Goal: Transaction & Acquisition: Download file/media

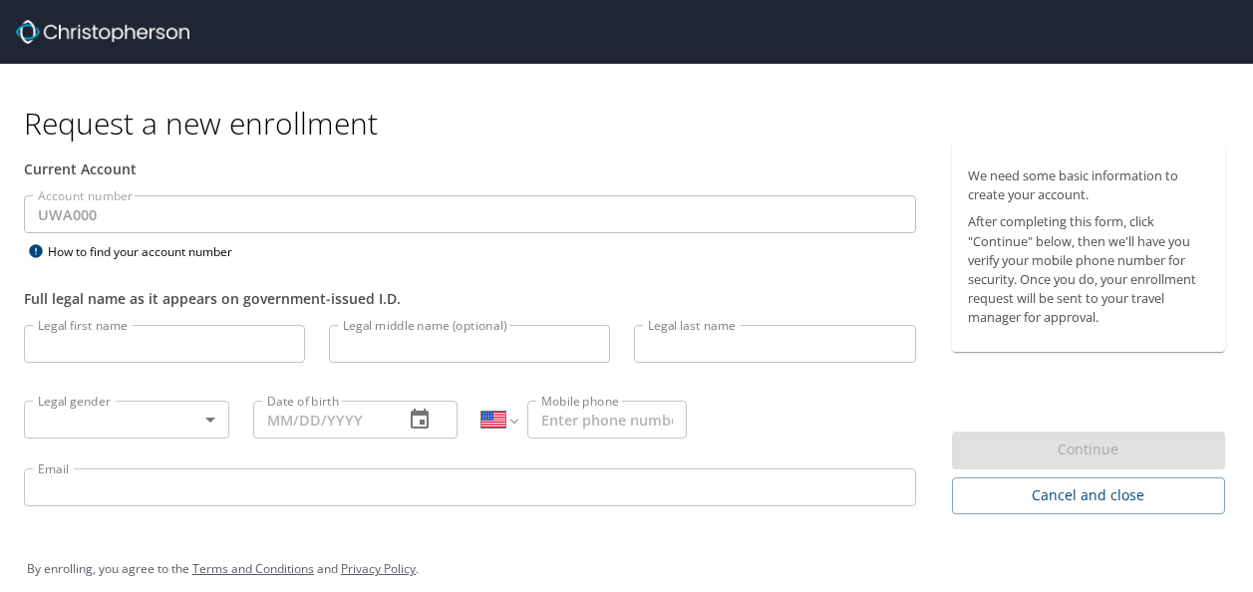
select select "US"
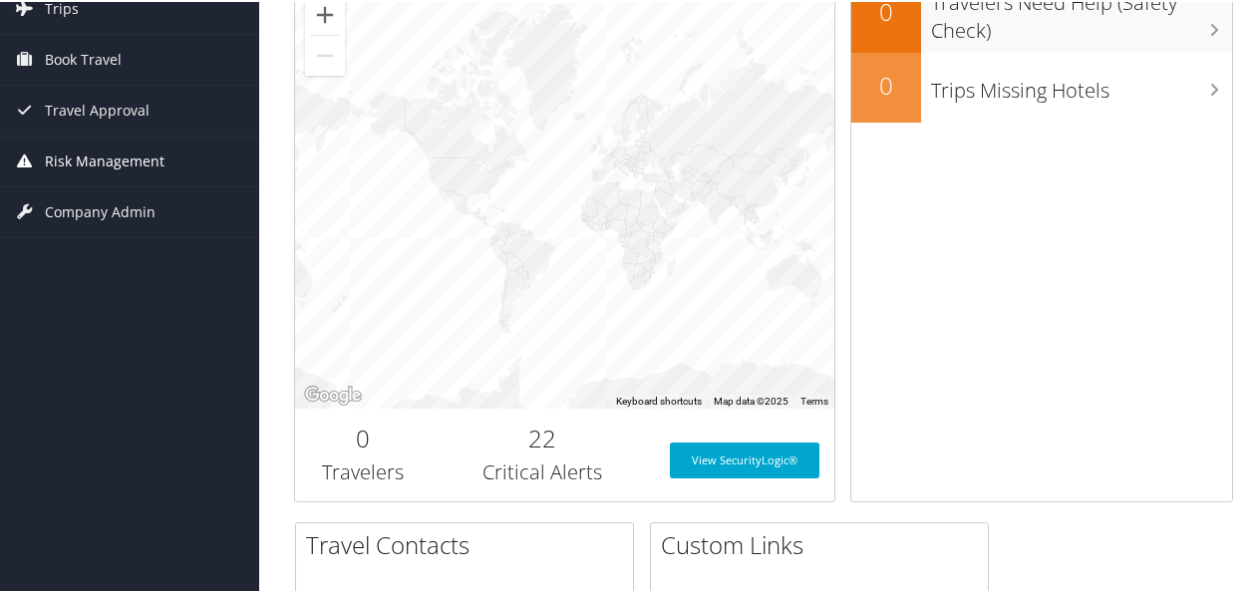
scroll to position [100, 0]
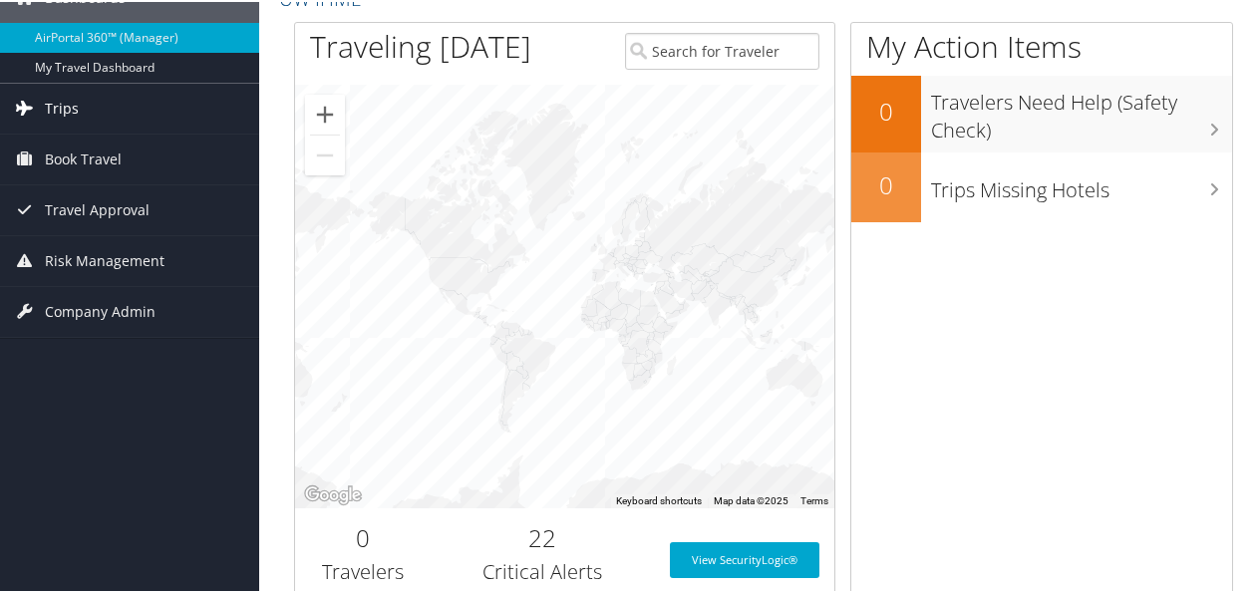
click at [89, 114] on link "Trips" at bounding box center [129, 107] width 259 height 50
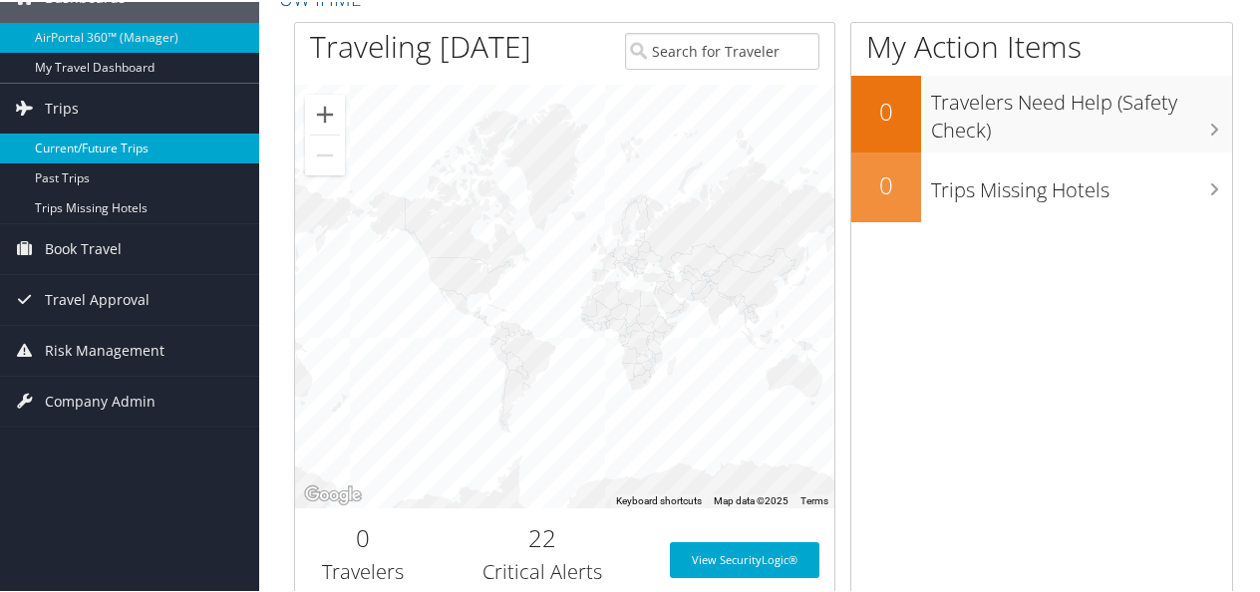
click at [124, 144] on link "Current/Future Trips" at bounding box center [129, 147] width 259 height 30
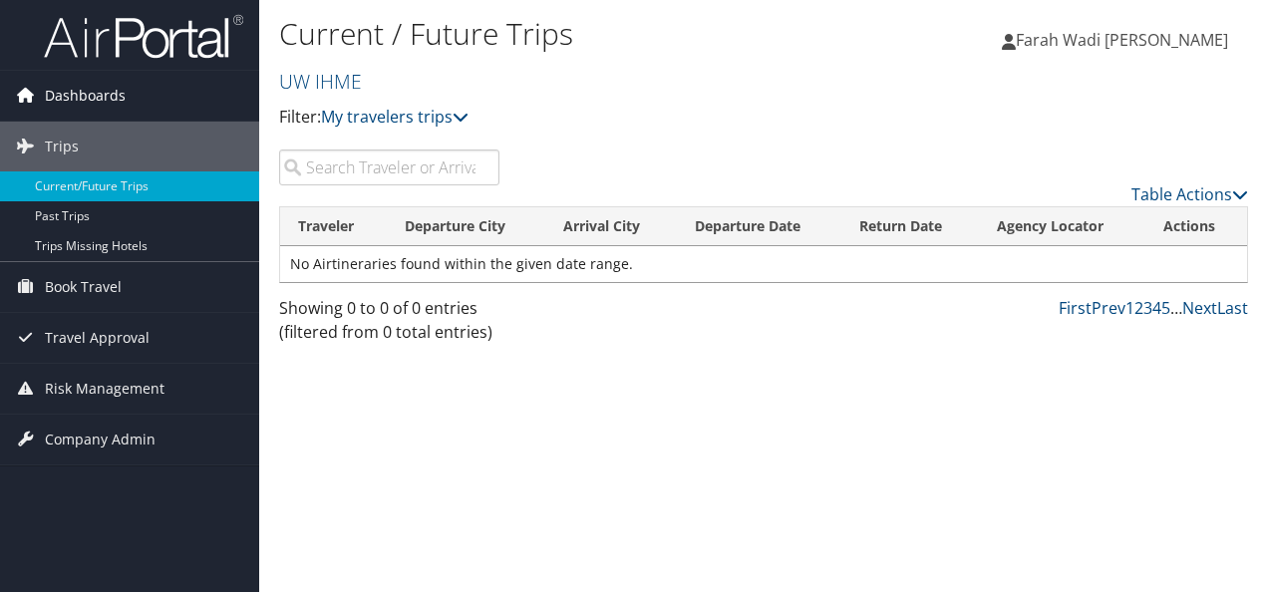
click at [52, 97] on span "Dashboards" at bounding box center [85, 96] width 81 height 50
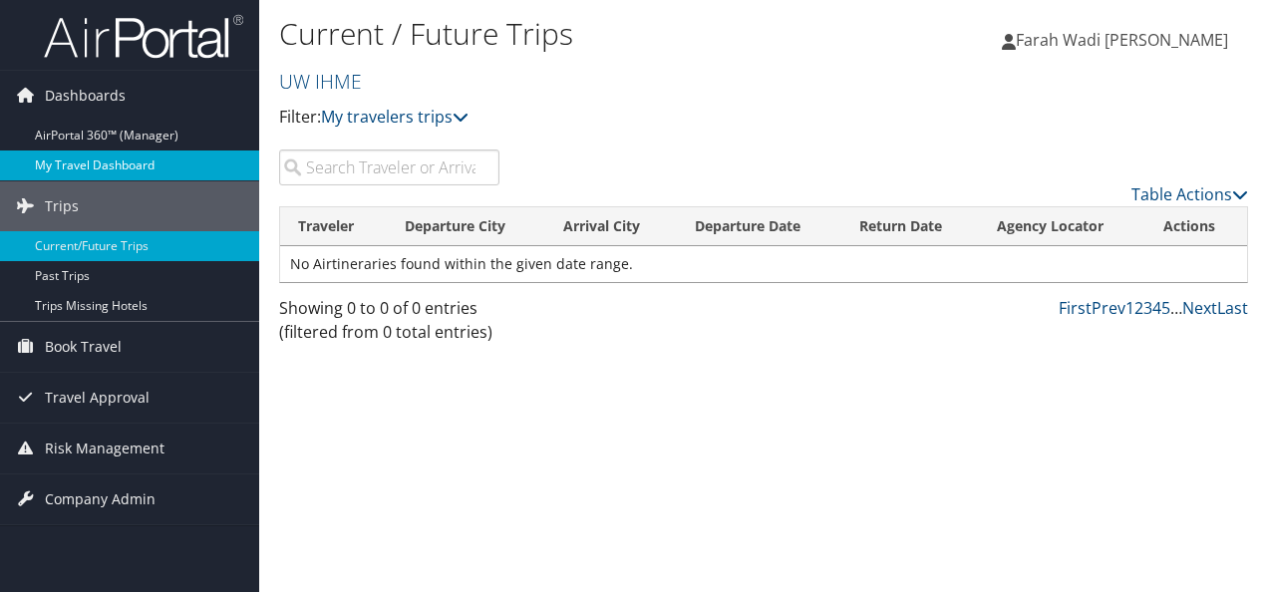
click at [89, 165] on link "My Travel Dashboard" at bounding box center [129, 165] width 259 height 30
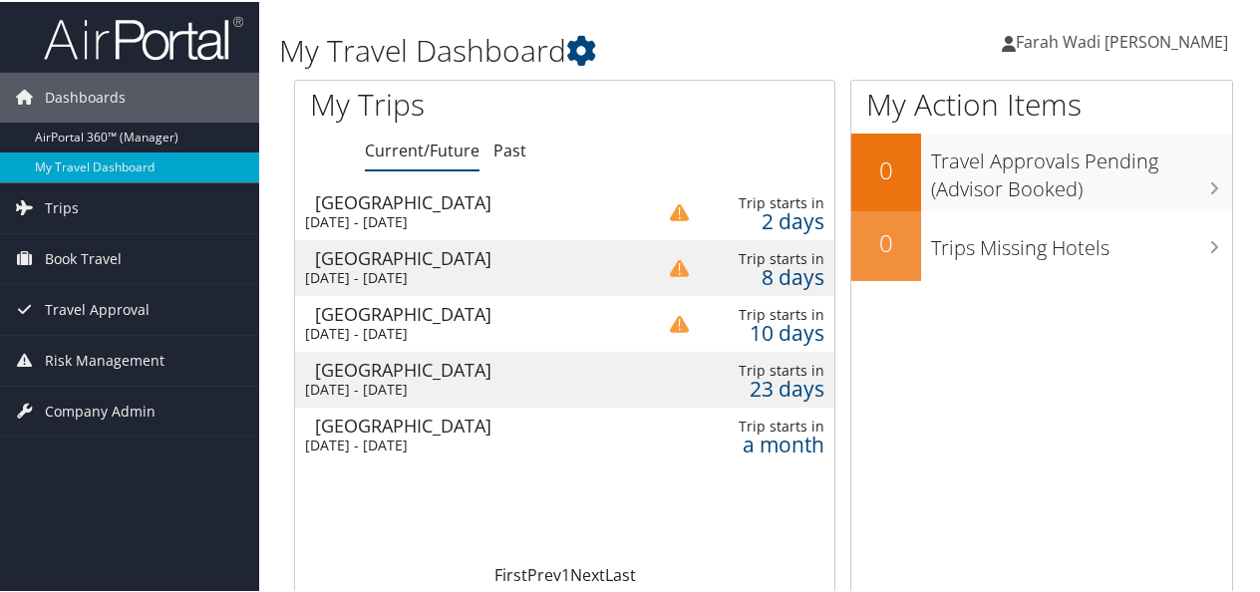
click at [478, 216] on div "[DATE] - [DATE]" at bounding box center [464, 220] width 319 height 18
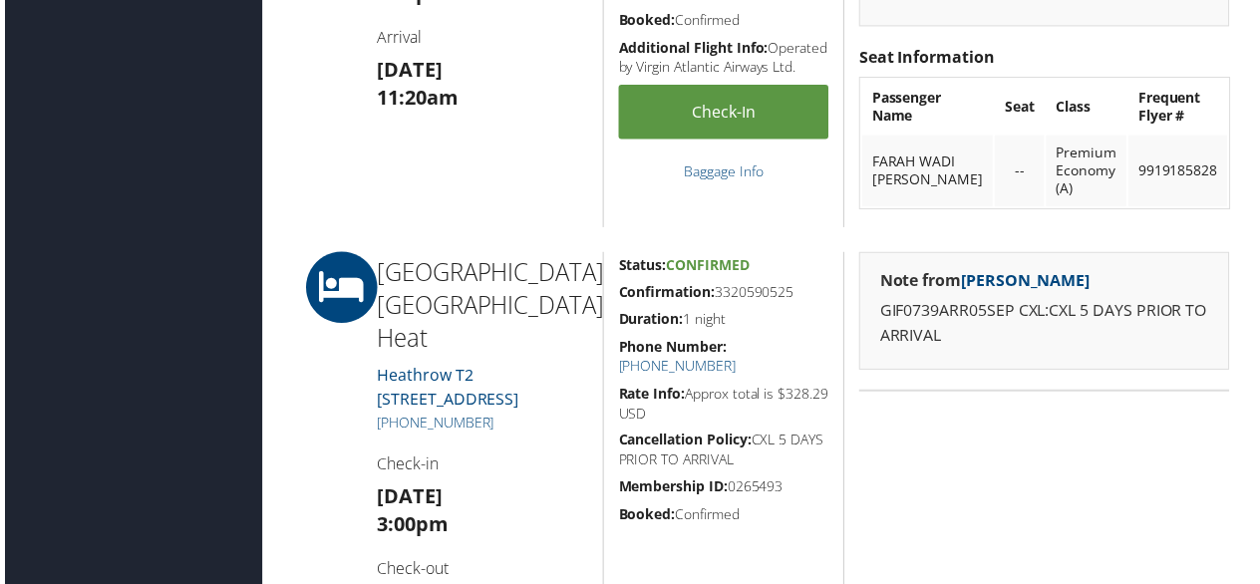
scroll to position [997, 0]
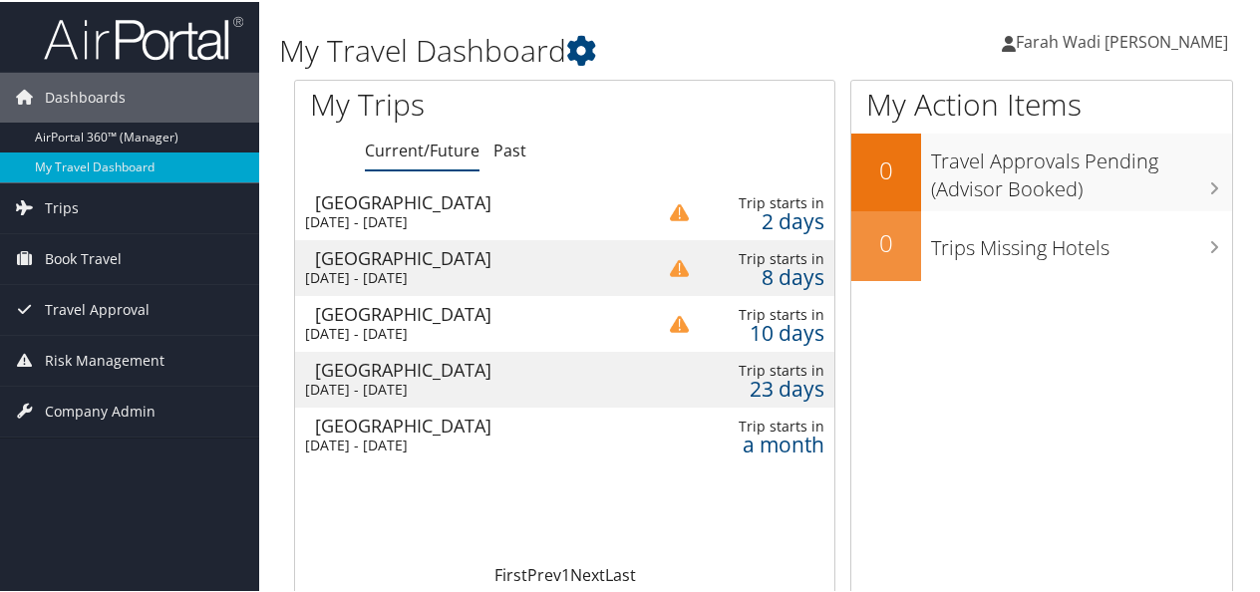
click at [424, 379] on div "[DATE] - [DATE]" at bounding box center [464, 388] width 319 height 18
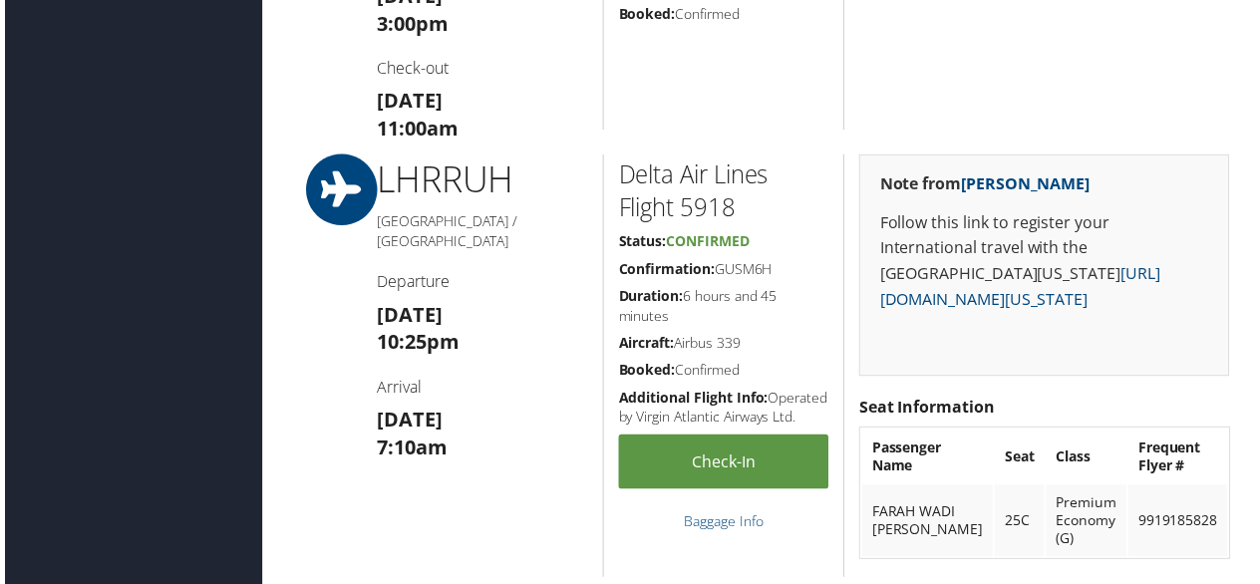
scroll to position [1794, 0]
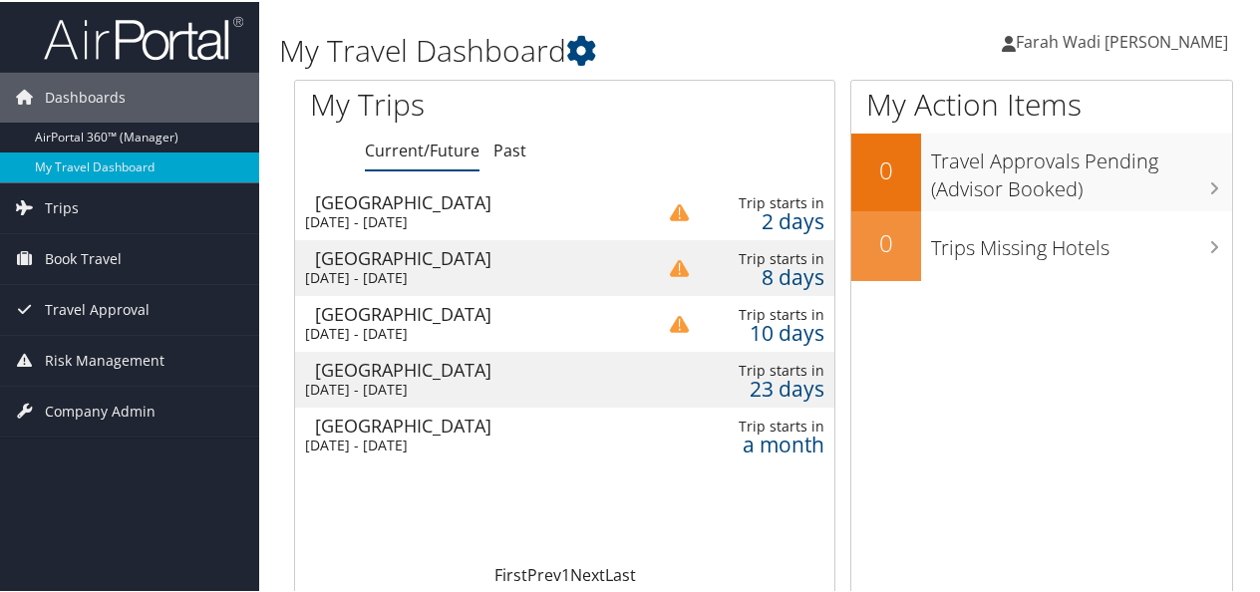
click at [542, 209] on td "[GEOGRAPHIC_DATA] [DATE] - [DATE]" at bounding box center [464, 210] width 339 height 56
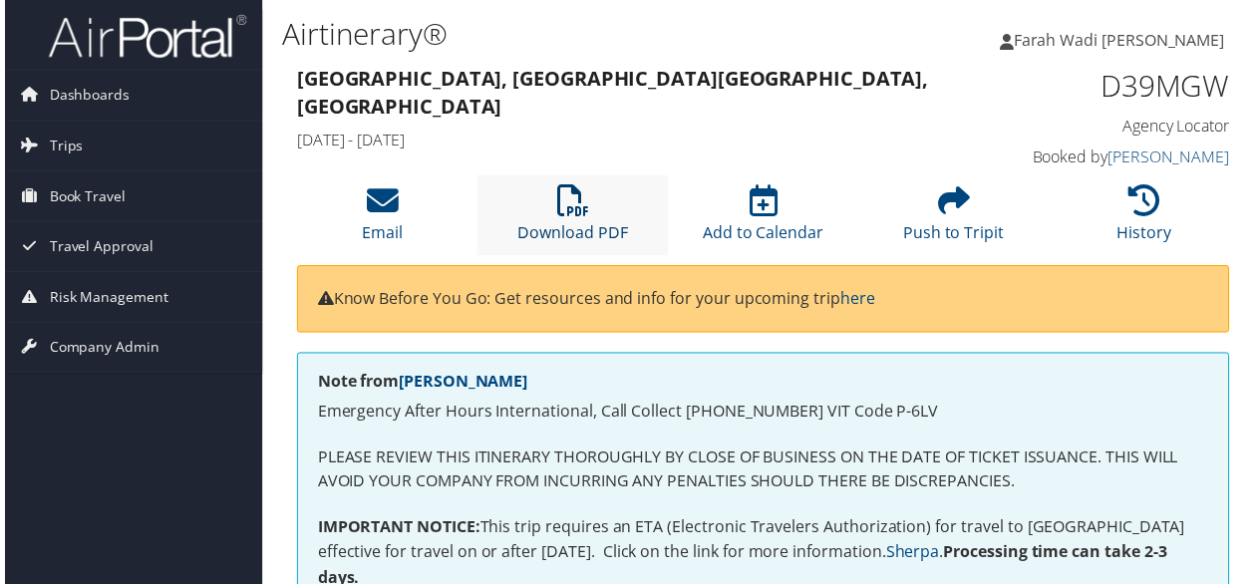
click at [556, 212] on icon at bounding box center [572, 202] width 32 height 32
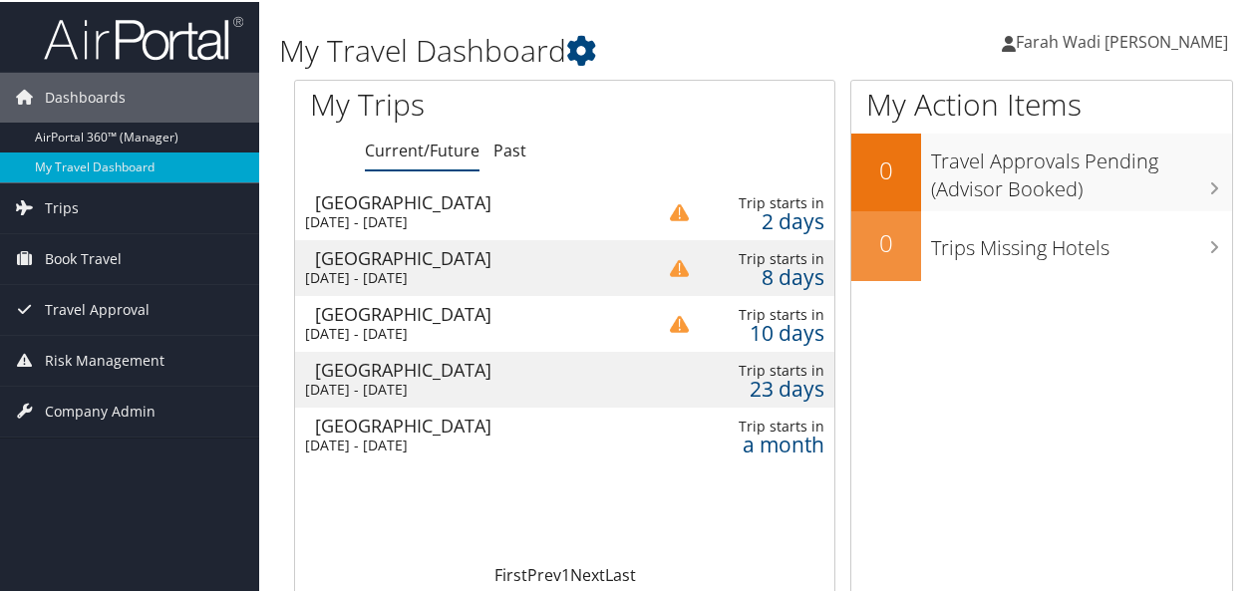
click at [445, 263] on div "[GEOGRAPHIC_DATA]" at bounding box center [474, 256] width 319 height 18
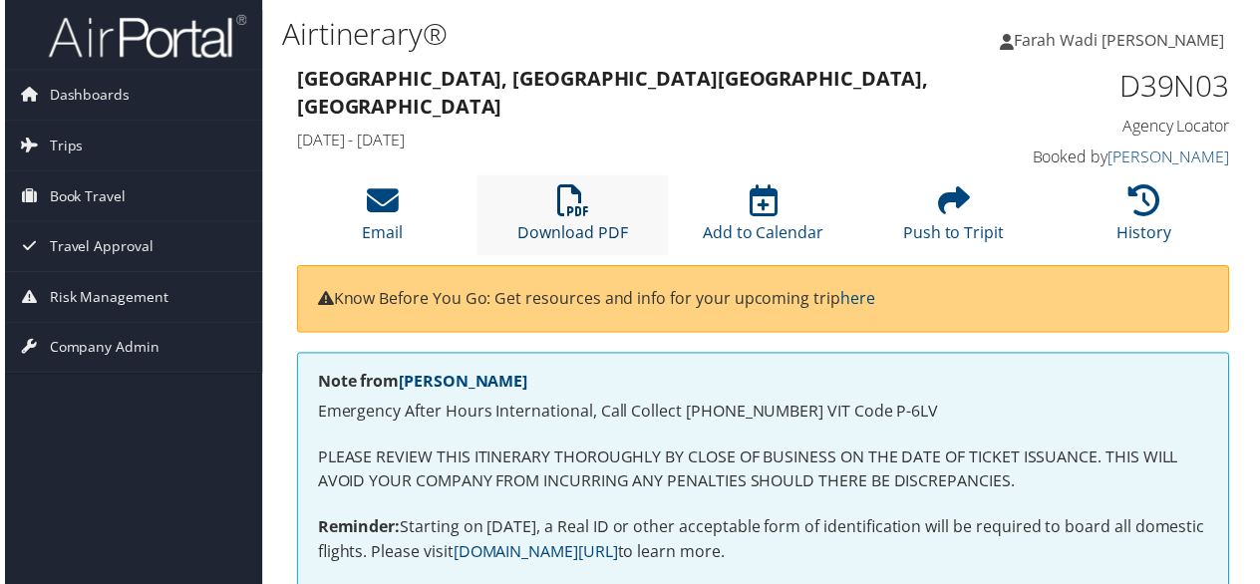
click at [576, 235] on link "Download PDF" at bounding box center [571, 221] width 111 height 48
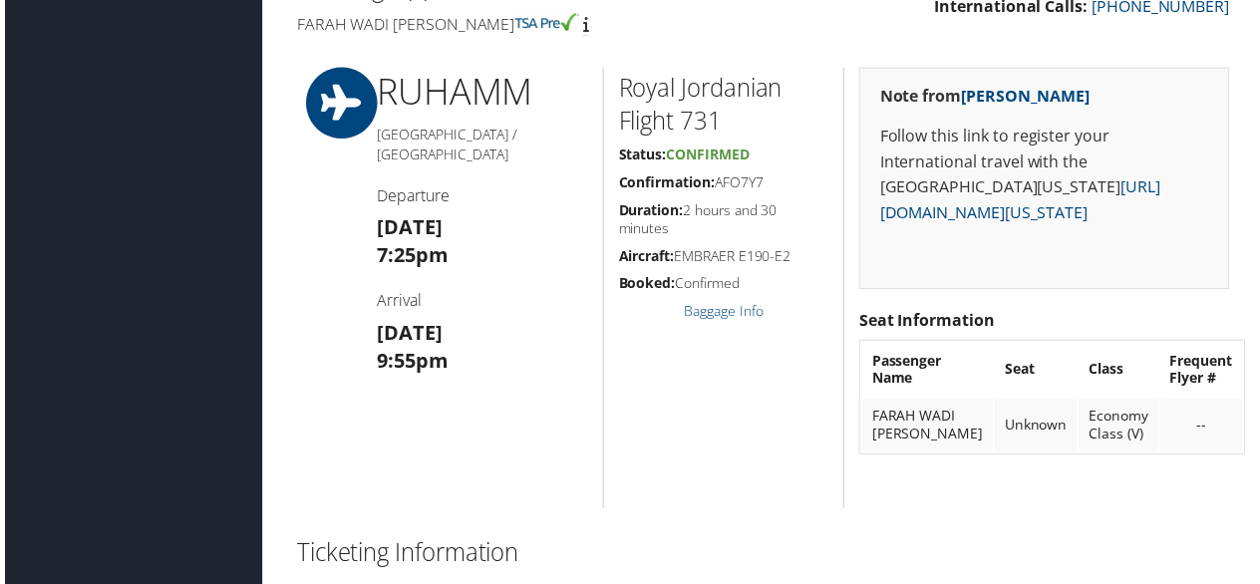
scroll to position [897, 0]
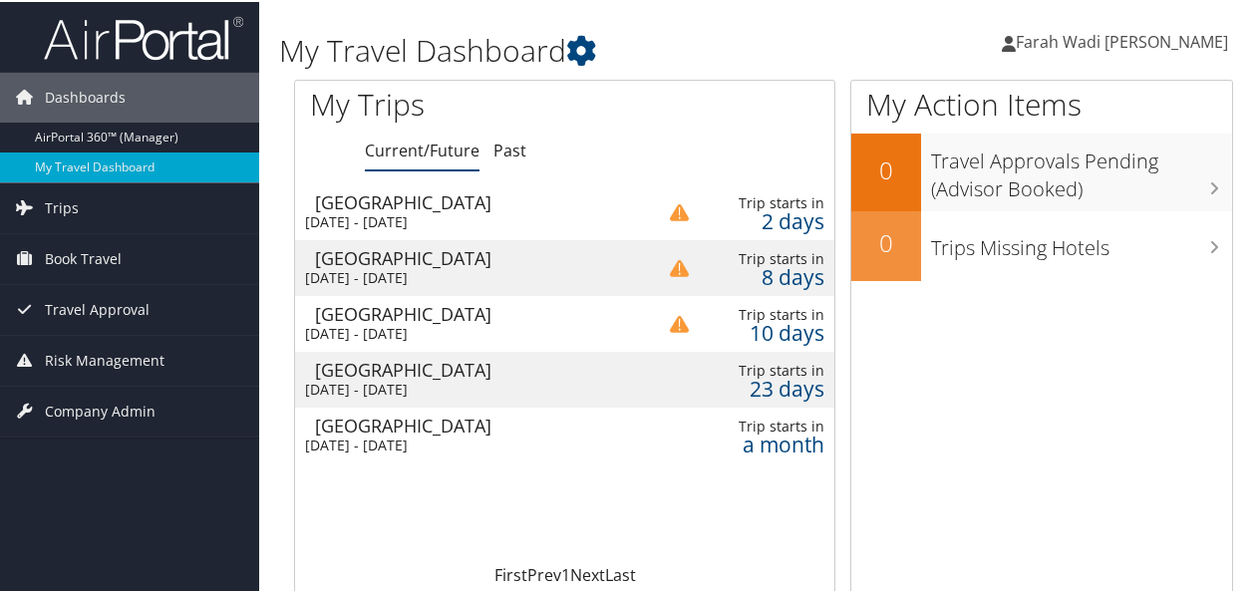
click at [450, 320] on div "[GEOGRAPHIC_DATA]" at bounding box center [474, 312] width 319 height 18
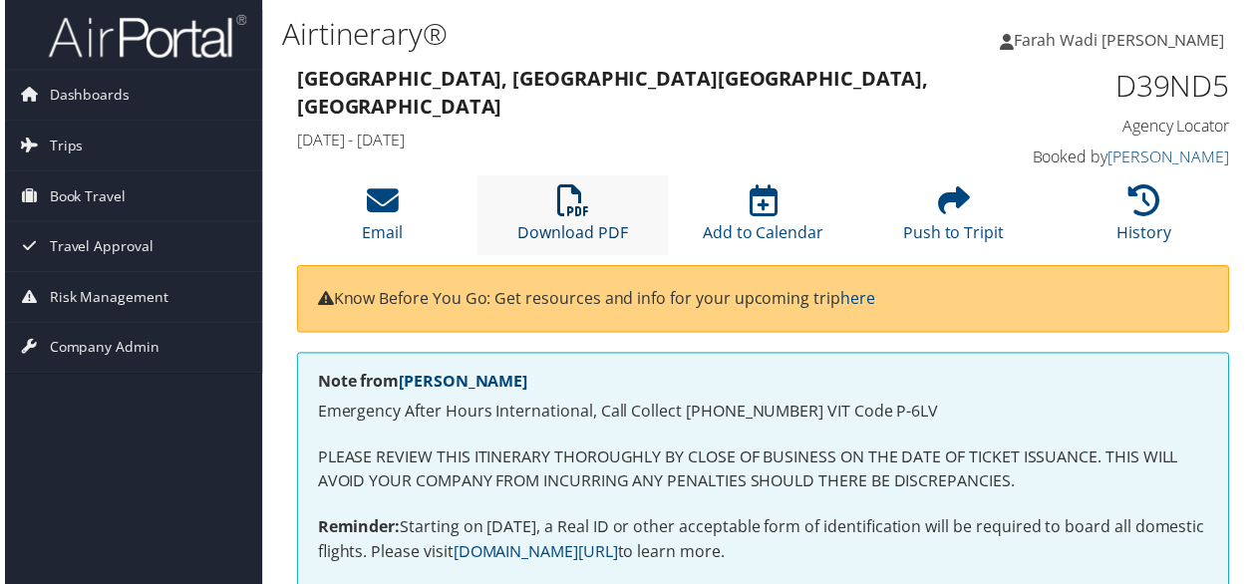
click at [573, 223] on link "Download PDF" at bounding box center [571, 221] width 111 height 48
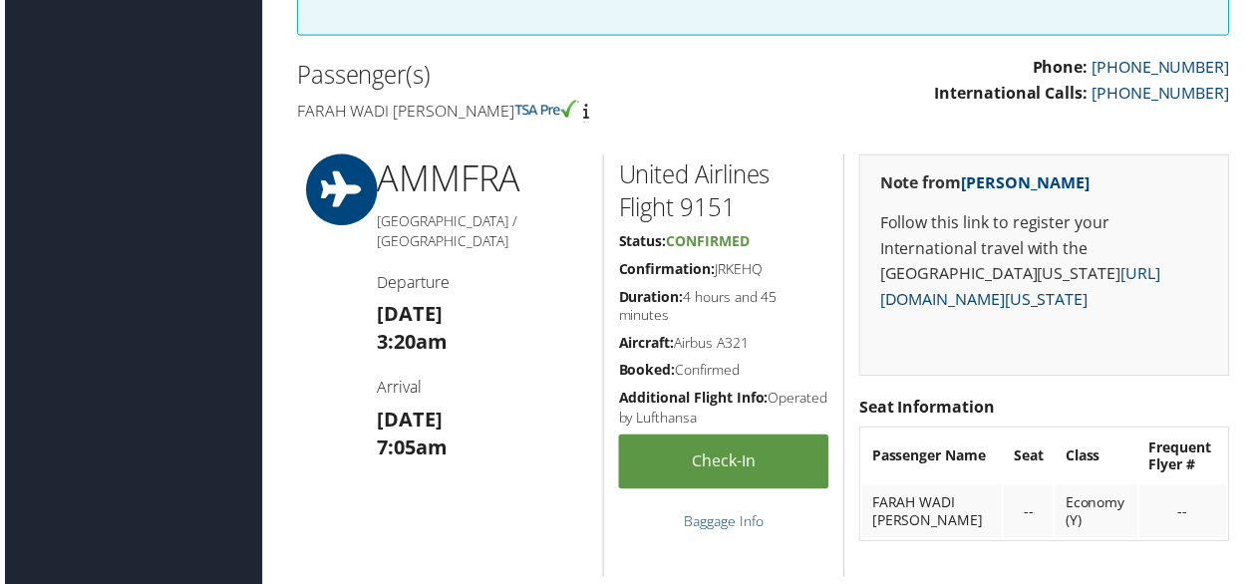
scroll to position [498, 0]
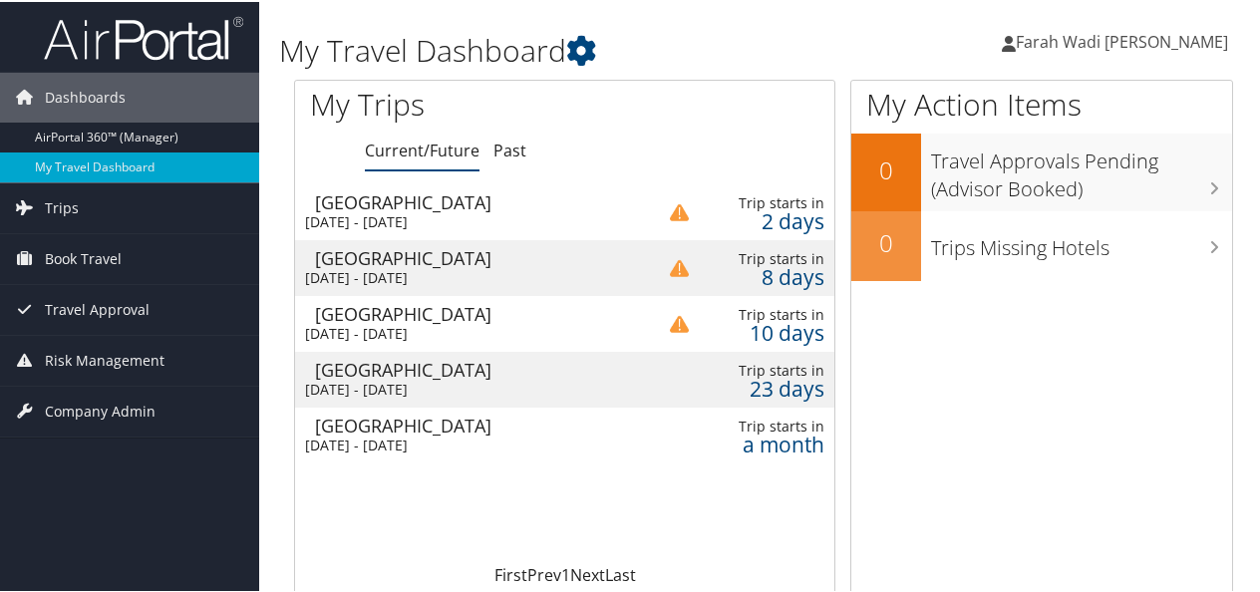
click at [336, 252] on div "Amman" at bounding box center [474, 256] width 319 height 18
